Goal: Find specific page/section: Find specific page/section

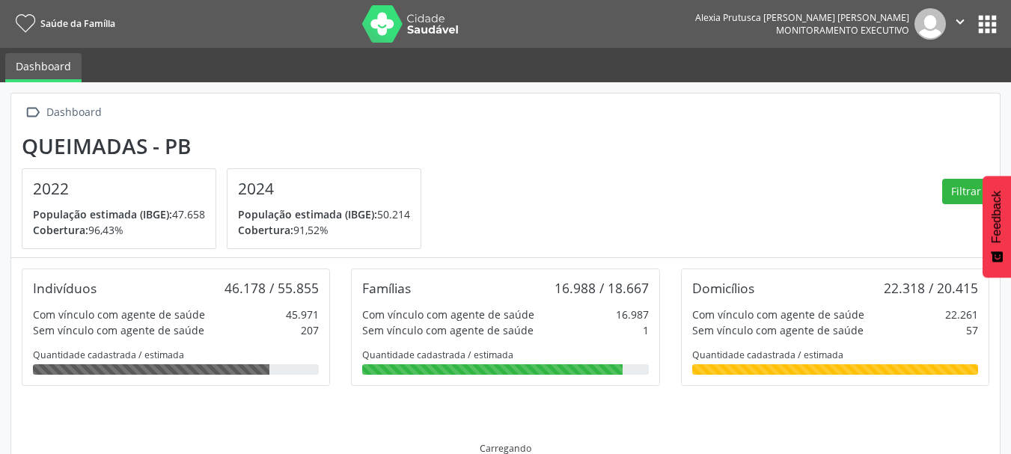
click at [992, 23] on button "apps" at bounding box center [988, 24] width 26 height 26
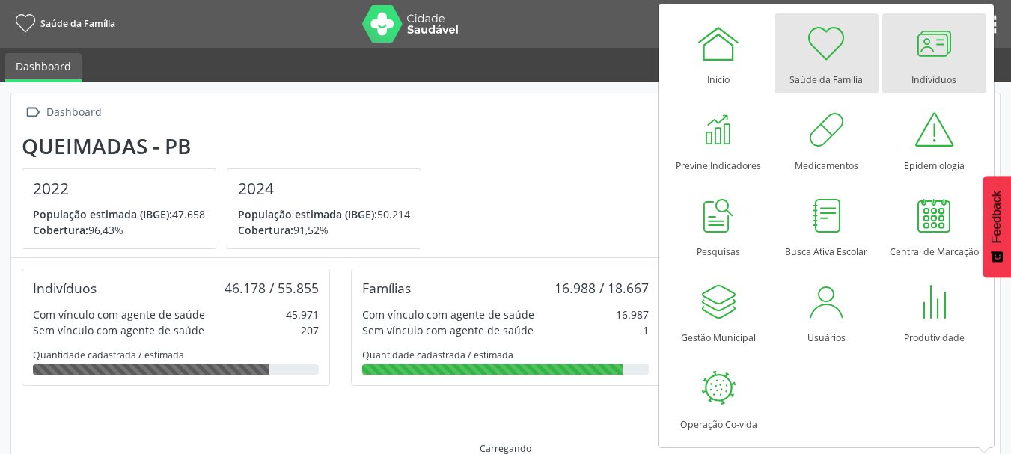
click at [951, 58] on div at bounding box center [934, 43] width 45 height 45
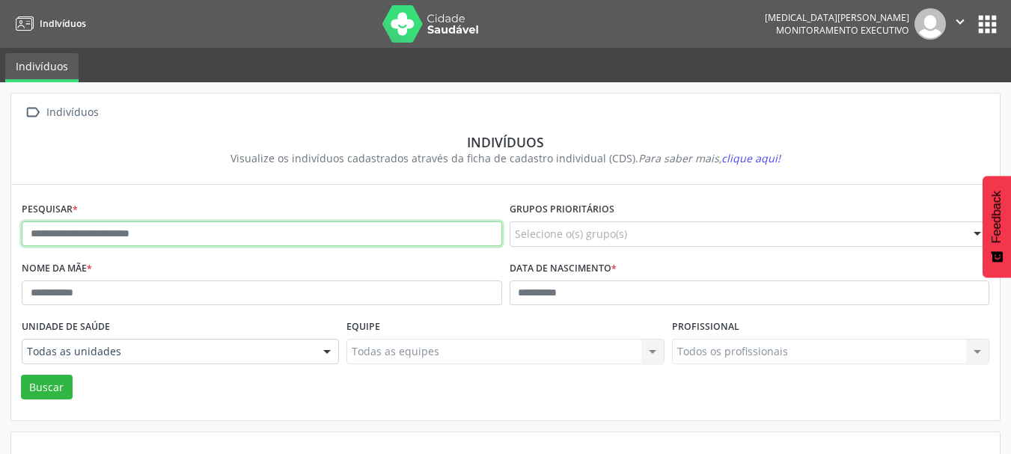
click at [174, 228] on input "text" at bounding box center [262, 234] width 481 height 25
type input "**********"
click at [21, 375] on button "Buscar" at bounding box center [47, 387] width 52 height 25
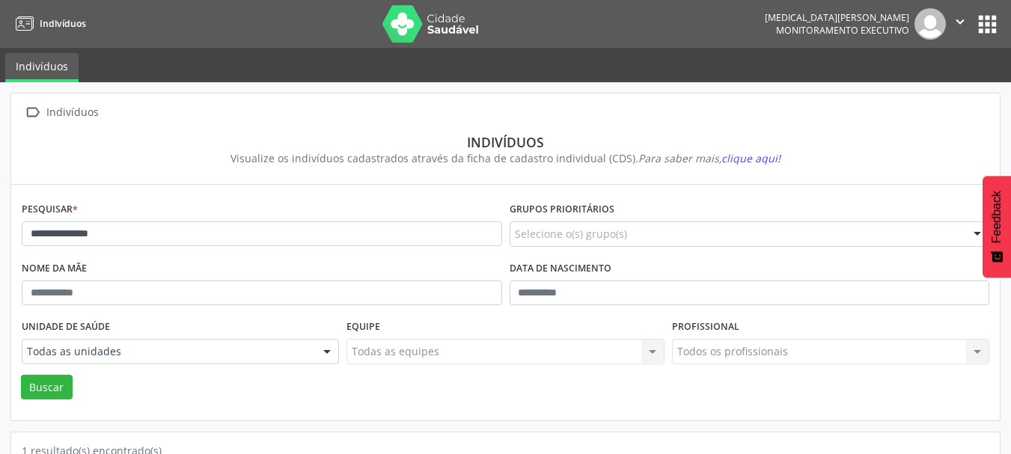
click at [978, 22] on button "apps" at bounding box center [988, 24] width 26 height 26
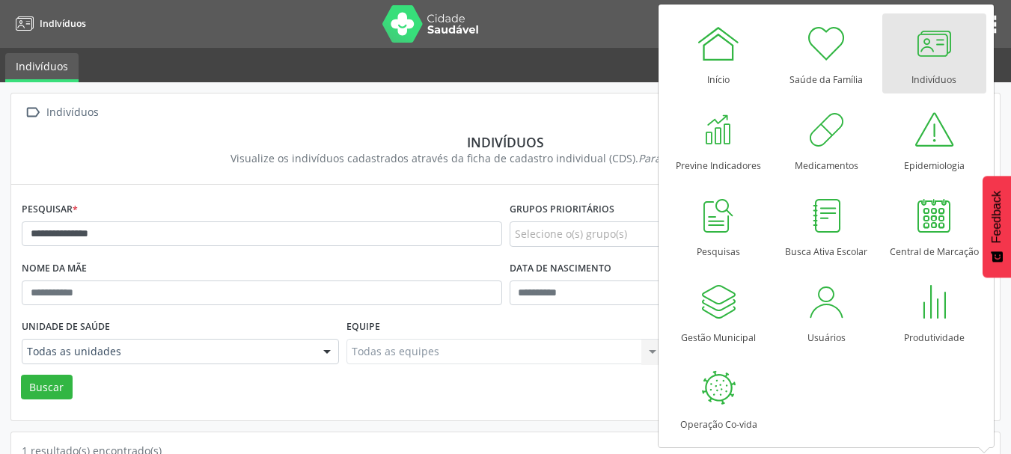
click at [937, 66] on div "Indivíduos" at bounding box center [934, 76] width 45 height 20
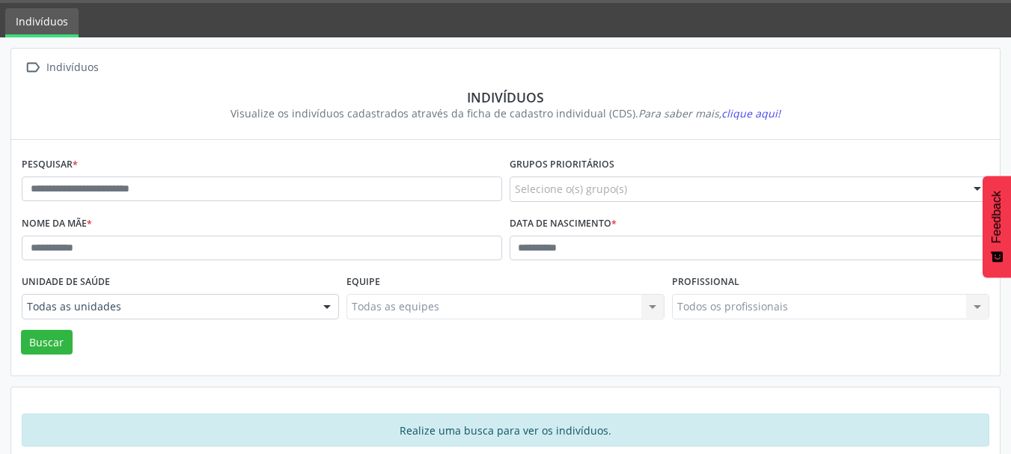
scroll to position [70, 0]
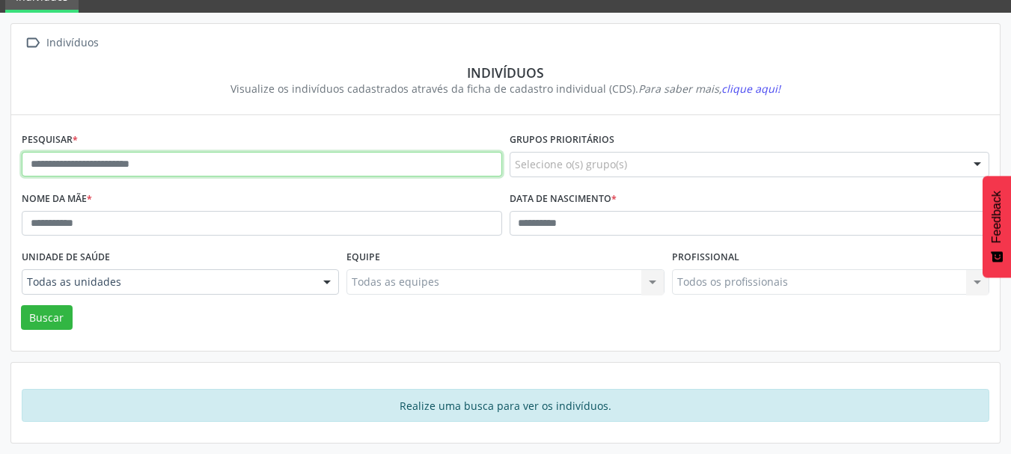
click at [124, 169] on input "text" at bounding box center [262, 164] width 481 height 25
type input "**********"
click at [21, 305] on button "Buscar" at bounding box center [47, 317] width 52 height 25
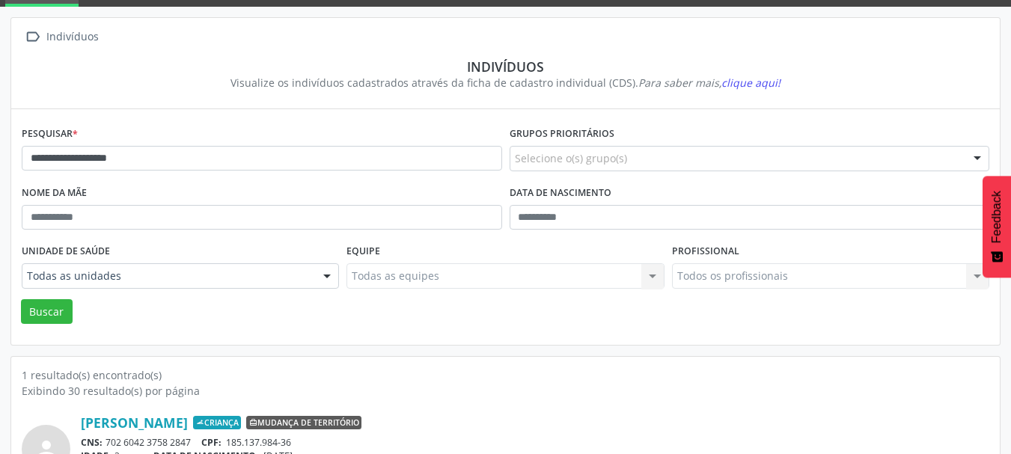
scroll to position [156, 0]
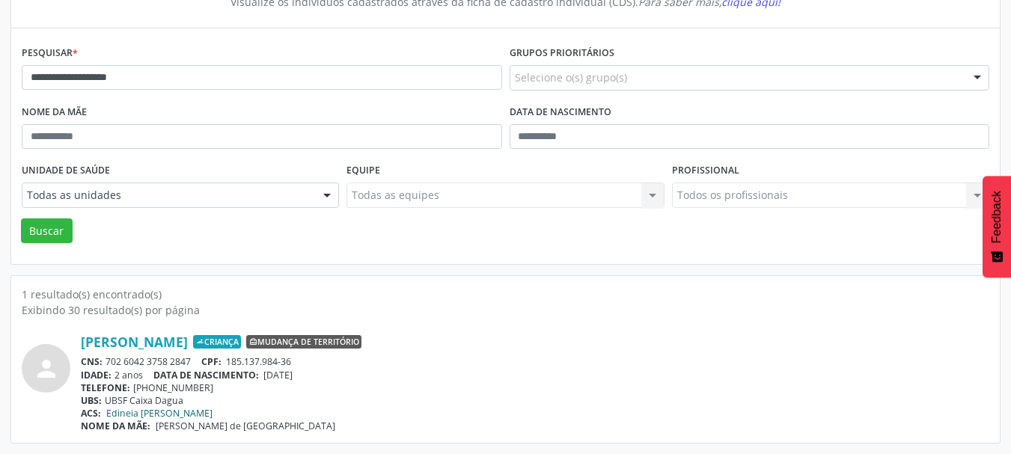
click at [138, 415] on link "Edineia Maria Higino" at bounding box center [159, 413] width 106 height 13
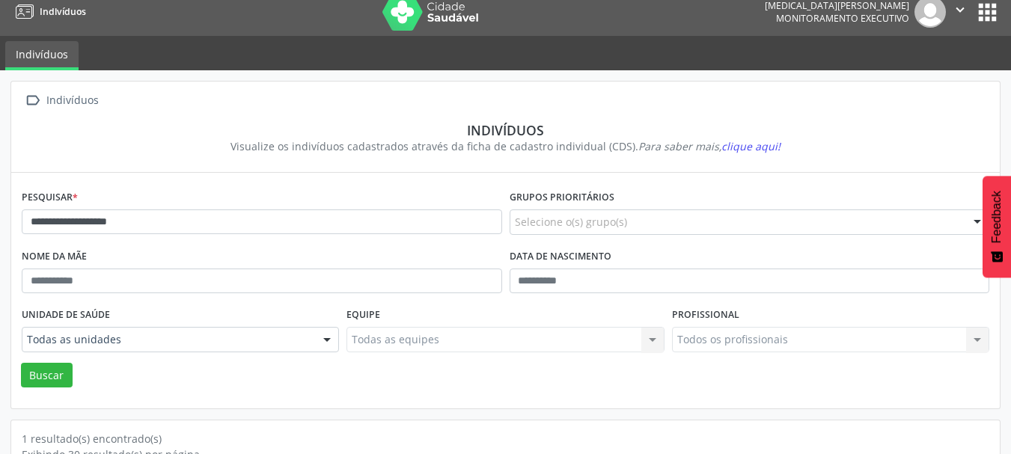
scroll to position [0, 0]
